Goal: Find specific page/section: Find specific page/section

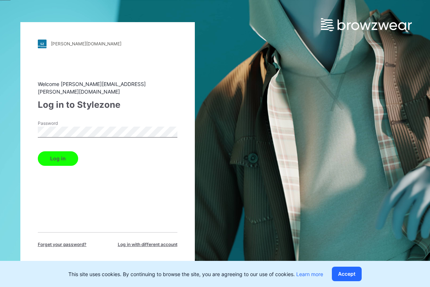
click at [38, 151] on button "Log in" at bounding box center [58, 158] width 40 height 15
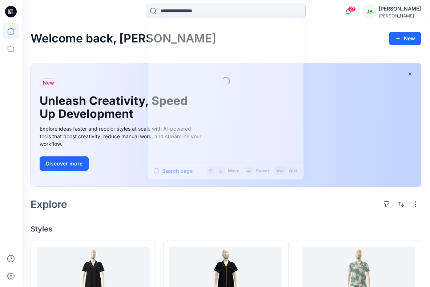
click at [215, 12] on input at bounding box center [226, 11] width 160 height 15
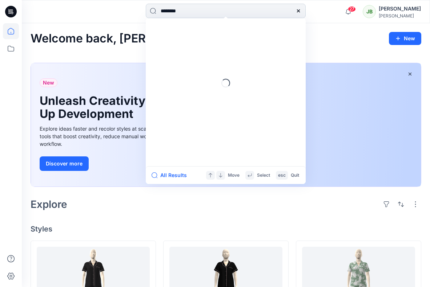
type input "*********"
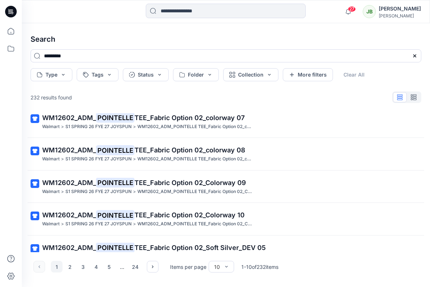
scroll to position [186, 0]
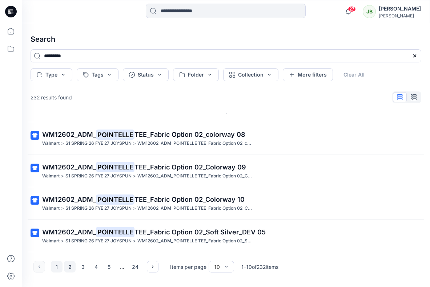
click at [72, 268] on button "2" at bounding box center [70, 267] width 12 height 12
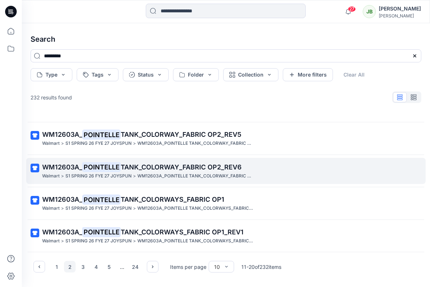
click at [164, 171] on p "WM12603A_ POINTELLE TANK_COLORWAY_FABRIC OP2_REV6" at bounding box center [225, 167] width 366 height 10
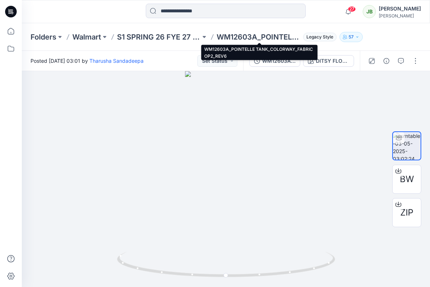
click at [233, 37] on p "WM12603A_POINTELLE TANK_COLORWAY_FABRIC OP2_REV6" at bounding box center [258, 37] width 84 height 10
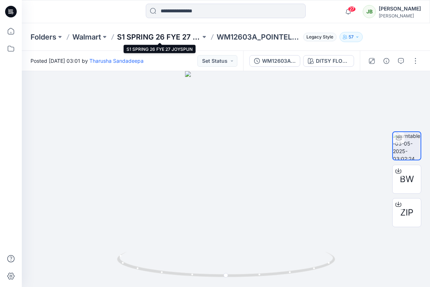
click at [184, 39] on p "S1 SPRING 26 FYE 27 JOYSPUN" at bounding box center [159, 37] width 84 height 10
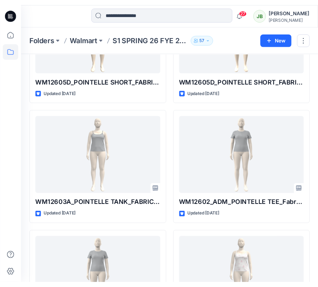
scroll to position [4574, 0]
